Goal: Task Accomplishment & Management: Use online tool/utility

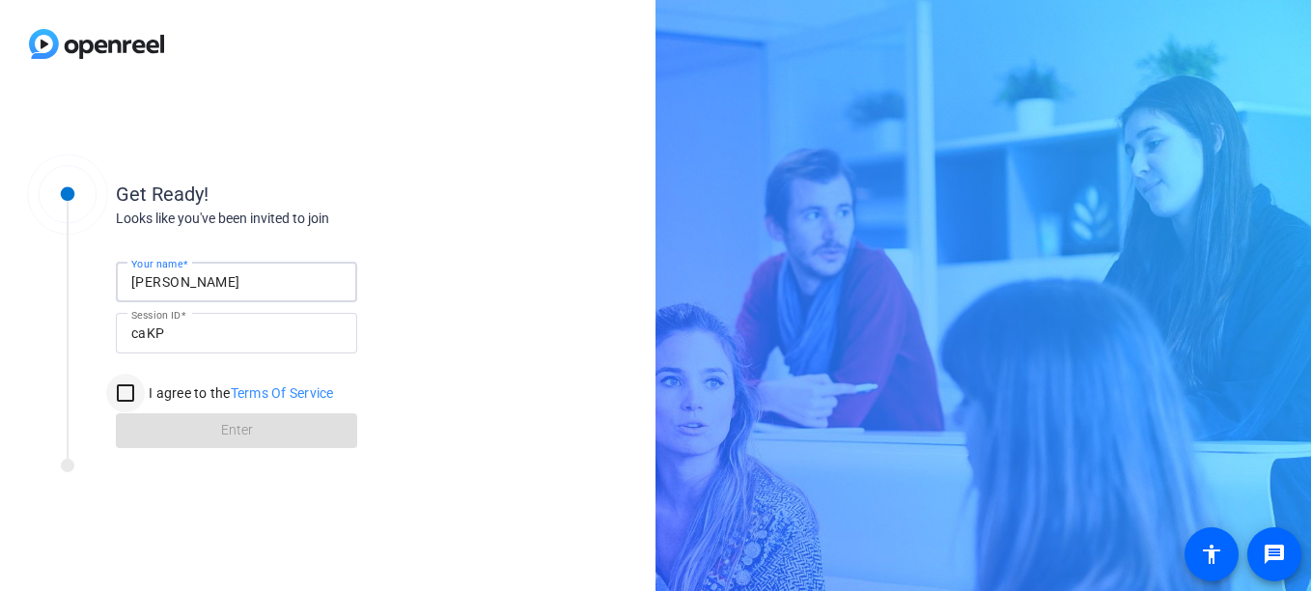
type input "[PERSON_NAME]"
click at [125, 390] on input "I agree to the Terms Of Service" at bounding box center [125, 393] width 39 height 39
checkbox input "true"
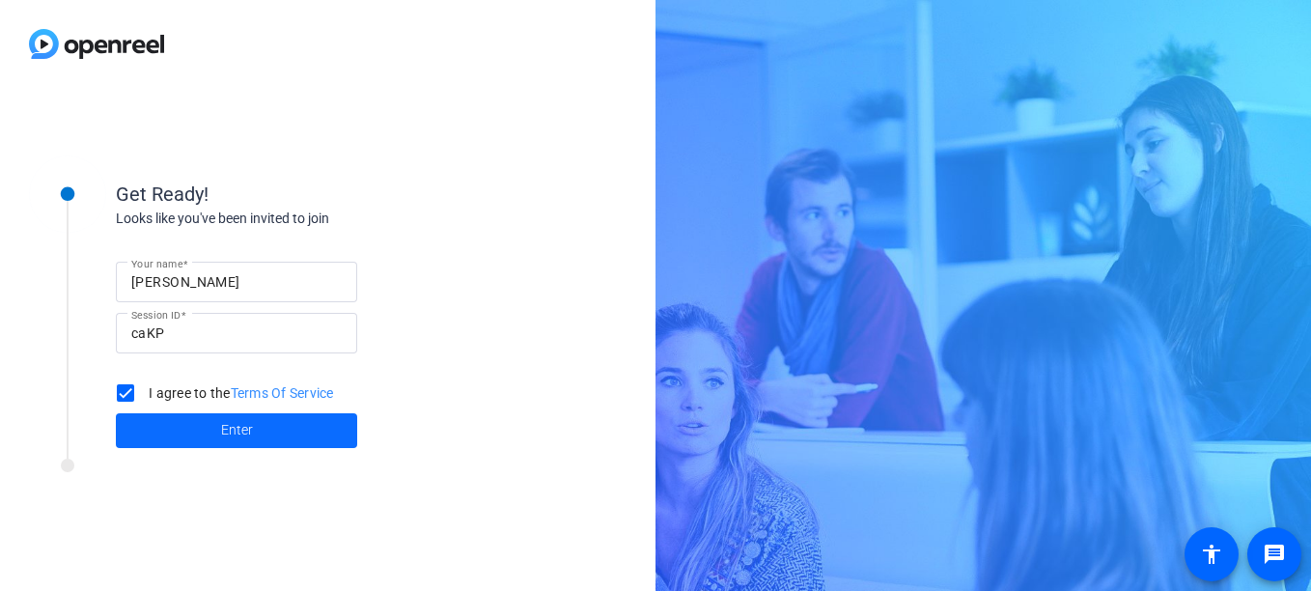
click at [150, 442] on span at bounding box center [236, 430] width 241 height 46
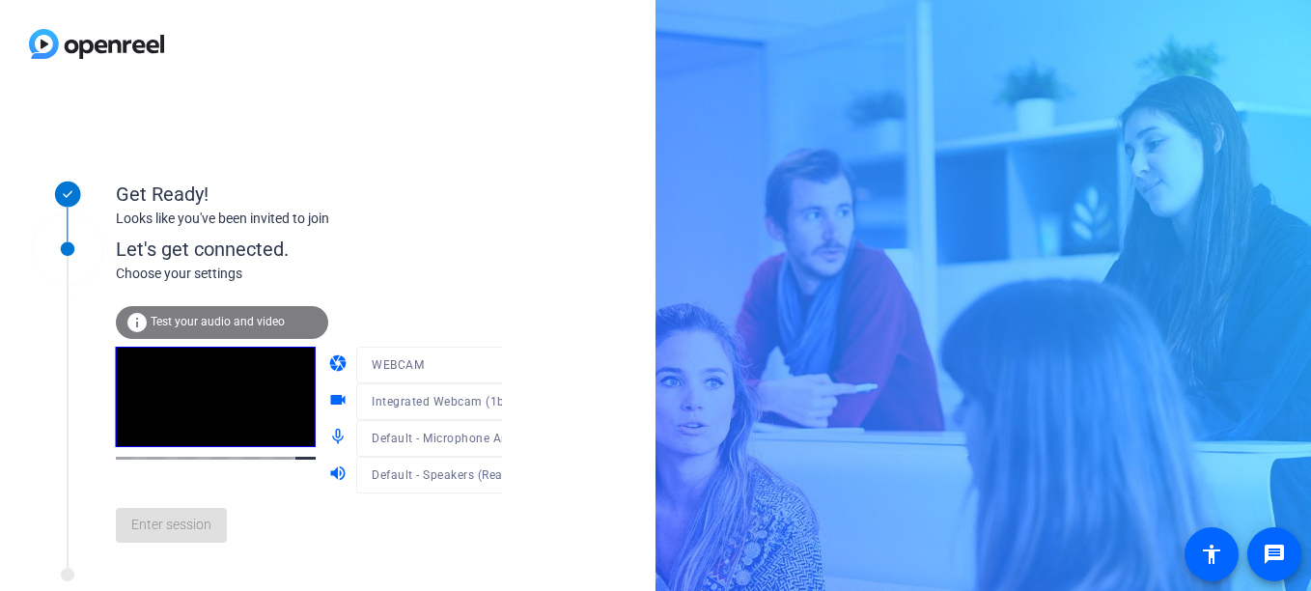
click at [198, 524] on div "Enter session" at bounding box center [329, 525] width 426 height 64
click at [198, 524] on span "Enter session" at bounding box center [171, 525] width 80 height 20
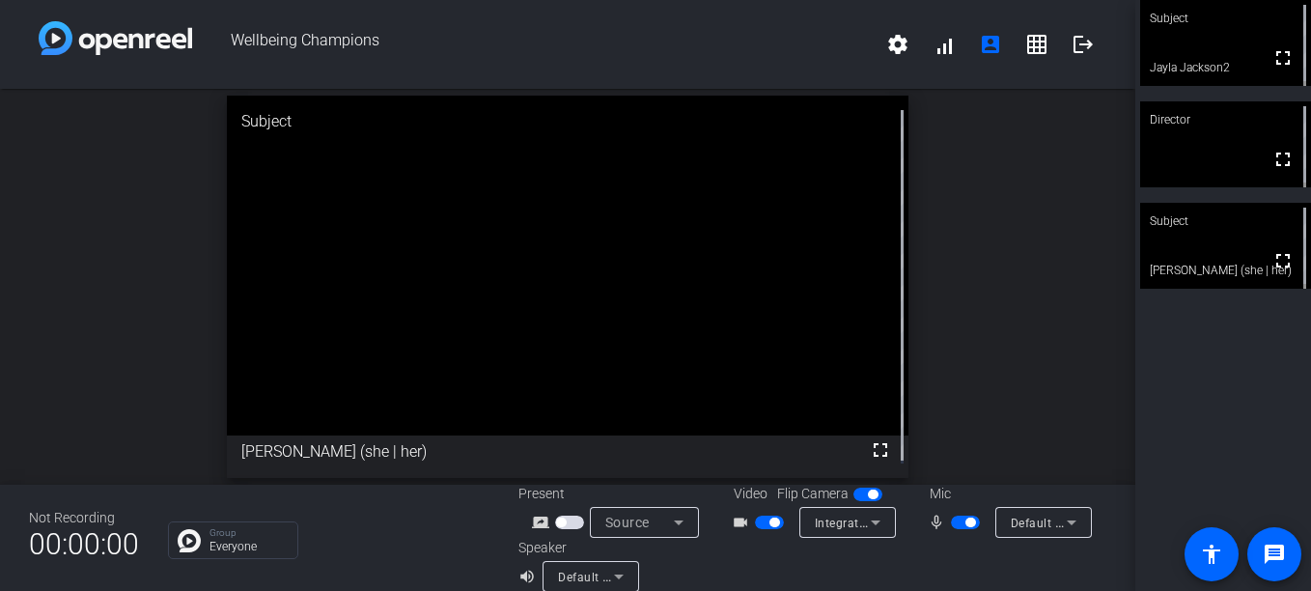
click at [770, 526] on span "button" at bounding box center [775, 523] width 10 height 10
click at [965, 518] on span "button" at bounding box center [970, 523] width 10 height 10
click at [961, 518] on span "button" at bounding box center [965, 523] width 29 height 14
click at [756, 517] on span "button" at bounding box center [769, 523] width 29 height 14
click at [955, 524] on span "button" at bounding box center [965, 523] width 29 height 14
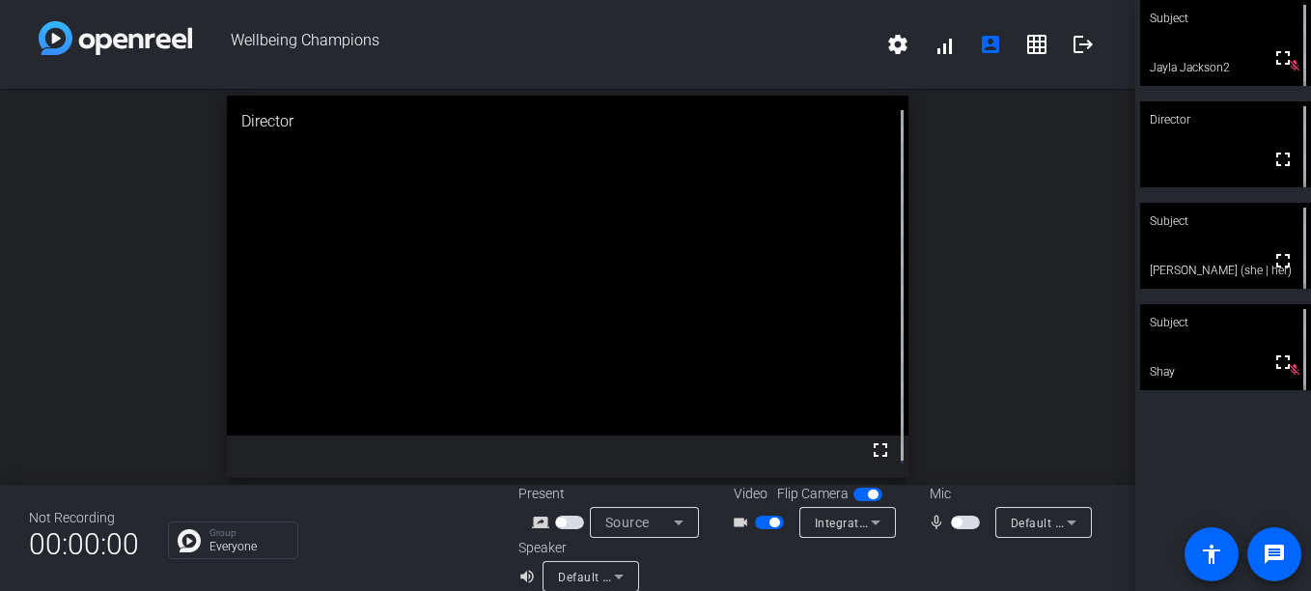
click at [952, 523] on span "button" at bounding box center [957, 523] width 10 height 10
drag, startPoint x: 957, startPoint y: 525, endPoint x: 944, endPoint y: 525, distance: 12.6
click at [951, 525] on span "button" at bounding box center [965, 523] width 29 height 14
click at [770, 521] on span "button" at bounding box center [775, 523] width 10 height 10
click at [63, 395] on div "open_in_new Subject fullscreen [PERSON_NAME] (she | her)" at bounding box center [567, 287] width 1135 height 396
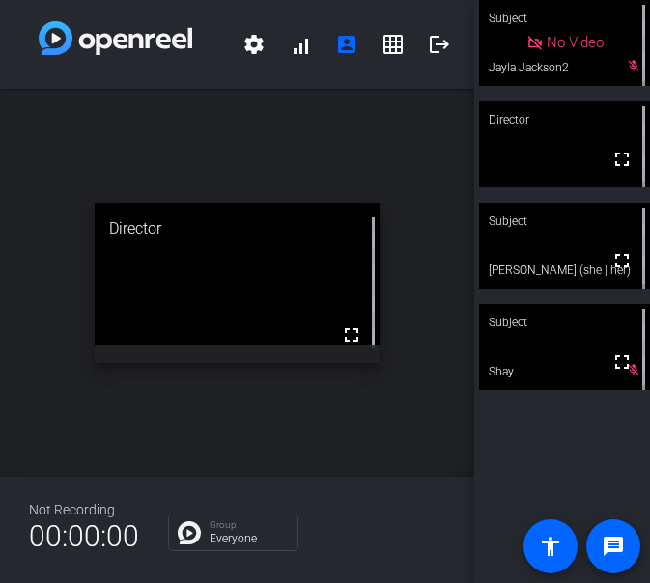
click at [442, 419] on div "open_in_new Director fullscreen" at bounding box center [237, 283] width 474 height 388
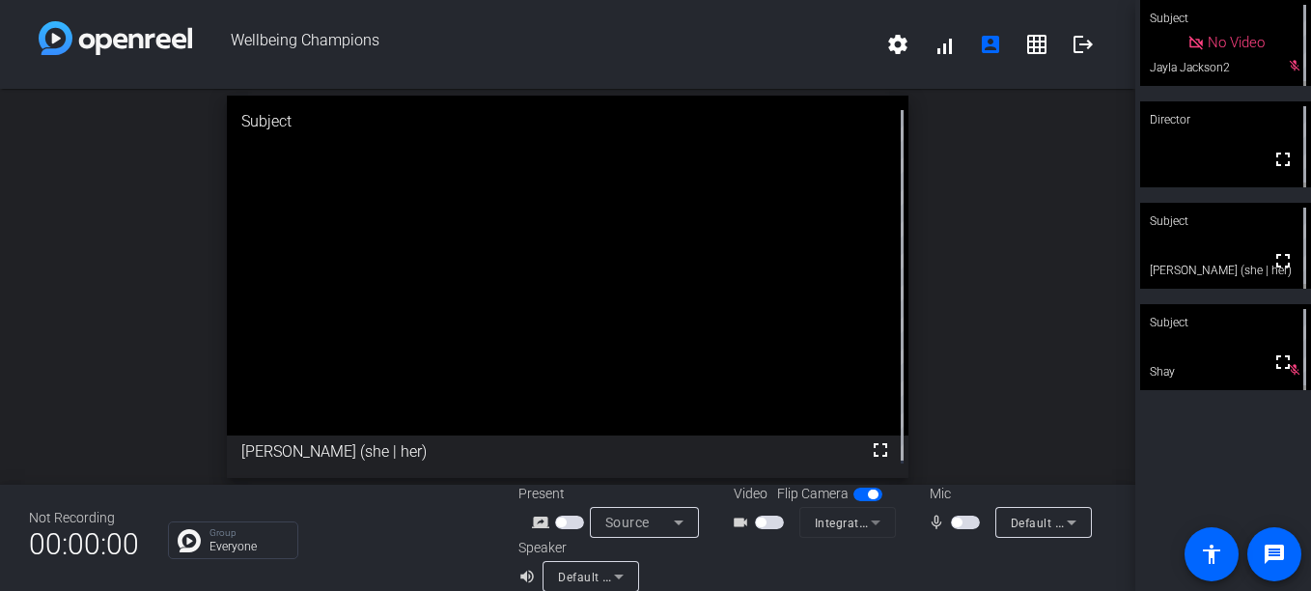
click at [756, 519] on span "button" at bounding box center [761, 523] width 10 height 10
click at [952, 523] on span "button" at bounding box center [957, 523] width 10 height 10
click at [967, 525] on span "button" at bounding box center [965, 523] width 29 height 14
click at [772, 521] on span "button" at bounding box center [775, 523] width 10 height 10
click at [759, 518] on span "button" at bounding box center [761, 523] width 10 height 10
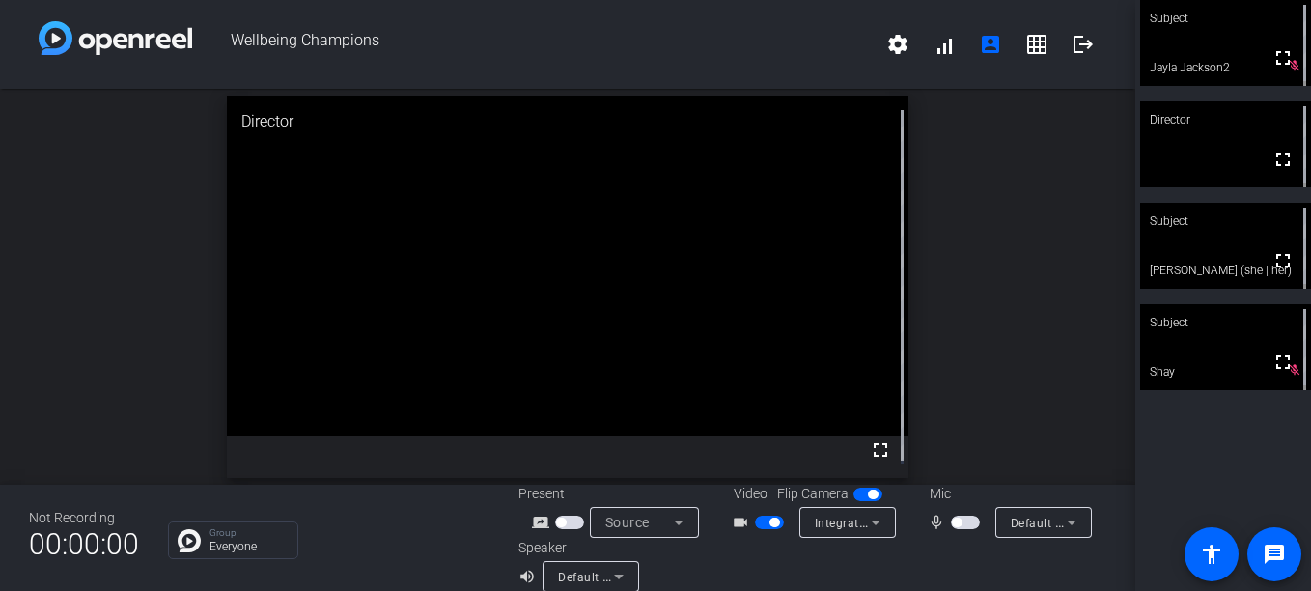
click at [952, 520] on span "button" at bounding box center [957, 523] width 10 height 10
click at [965, 519] on span "button" at bounding box center [970, 523] width 10 height 10
click at [760, 522] on span "button" at bounding box center [769, 523] width 29 height 14
click at [759, 519] on span "button" at bounding box center [761, 523] width 10 height 10
click at [951, 516] on span "button" at bounding box center [965, 523] width 29 height 14
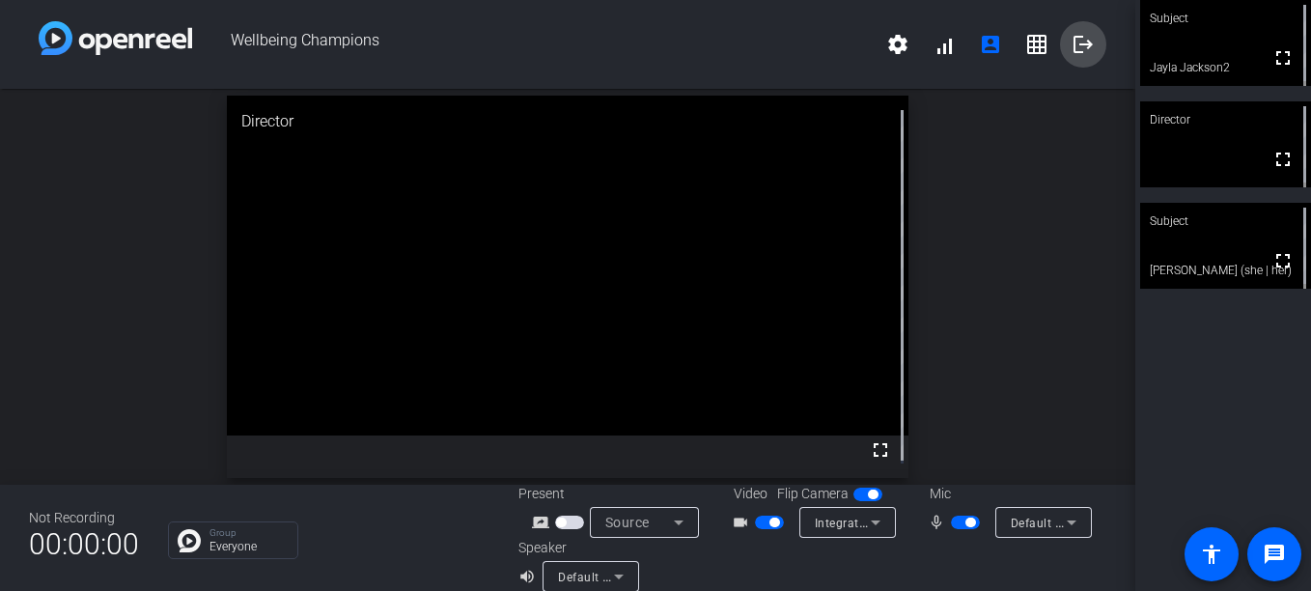
click at [1079, 41] on mat-icon "logout" at bounding box center [1083, 44] width 23 height 23
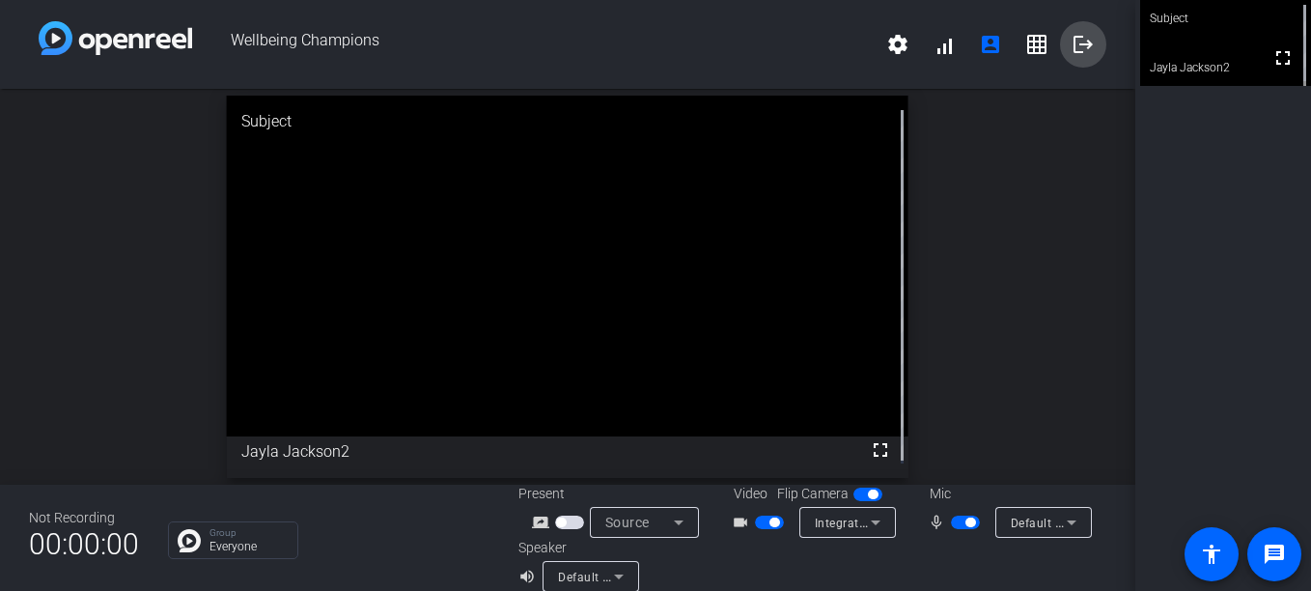
click at [1081, 41] on mat-icon "logout" at bounding box center [1083, 44] width 23 height 23
